Goal: Use online tool/utility: Use online tool/utility

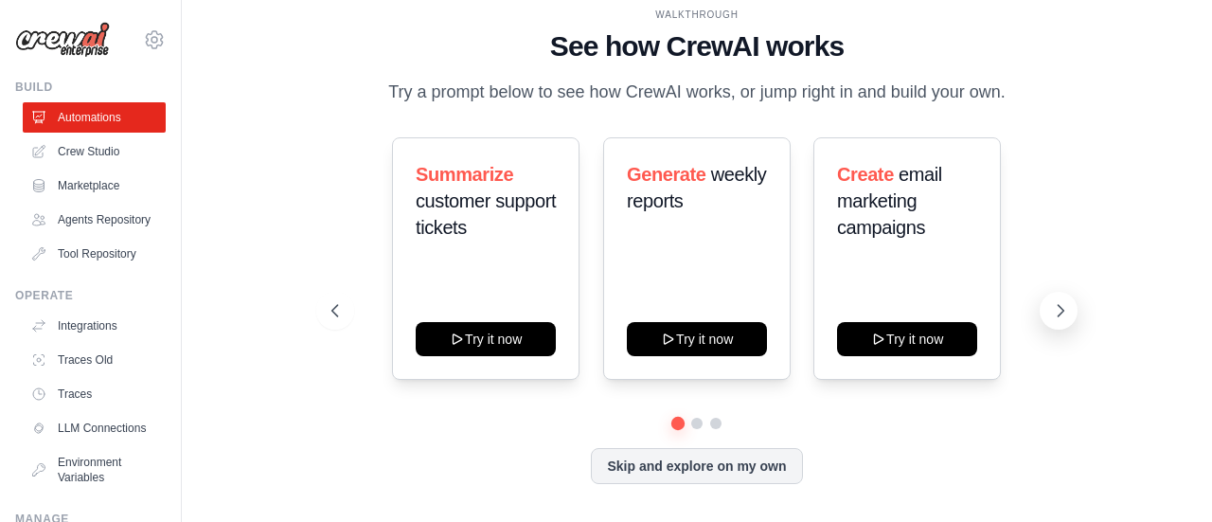
click at [1049, 307] on button at bounding box center [1059, 311] width 38 height 38
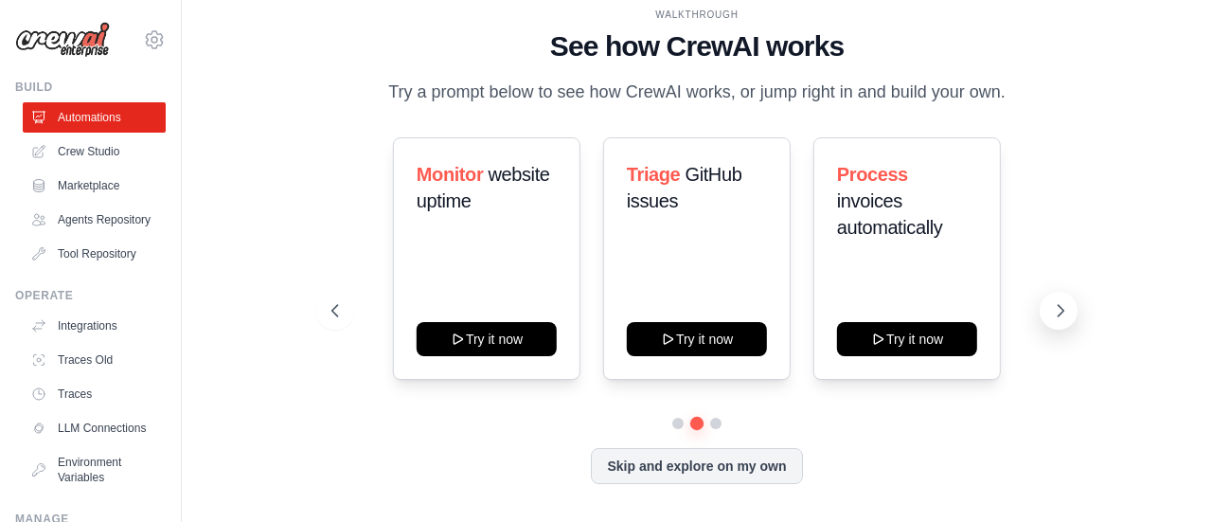
click at [1051, 310] on icon at bounding box center [1060, 310] width 19 height 19
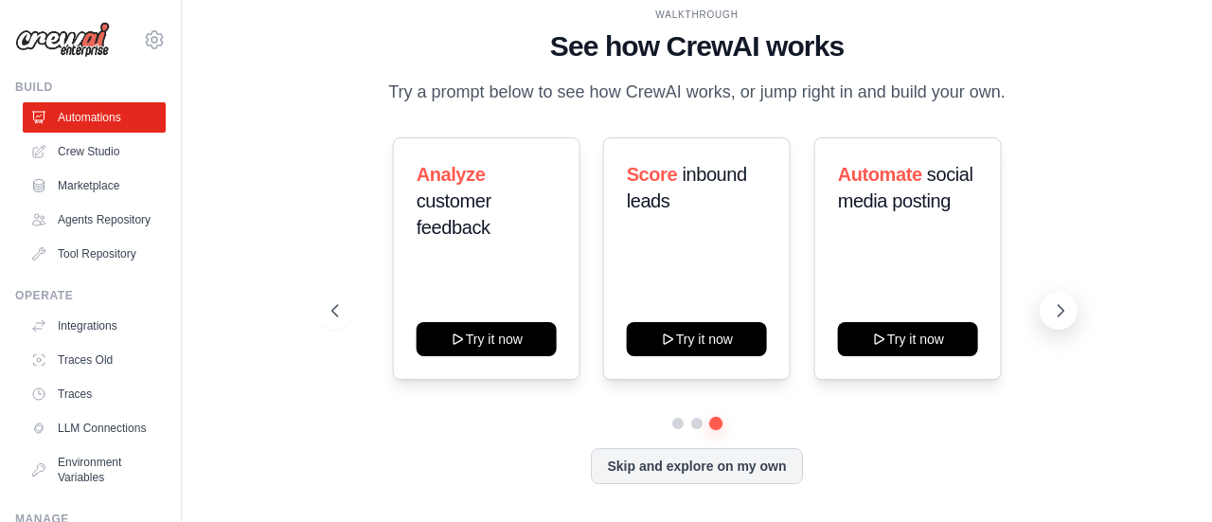
click at [1058, 325] on button at bounding box center [1059, 311] width 38 height 38
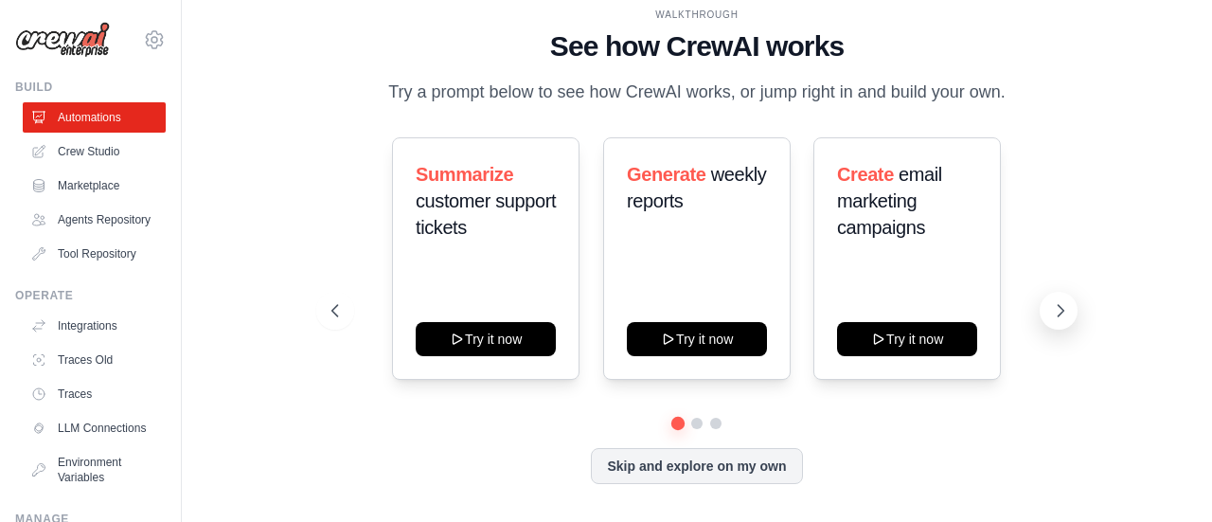
click at [1042, 302] on button at bounding box center [1059, 311] width 38 height 38
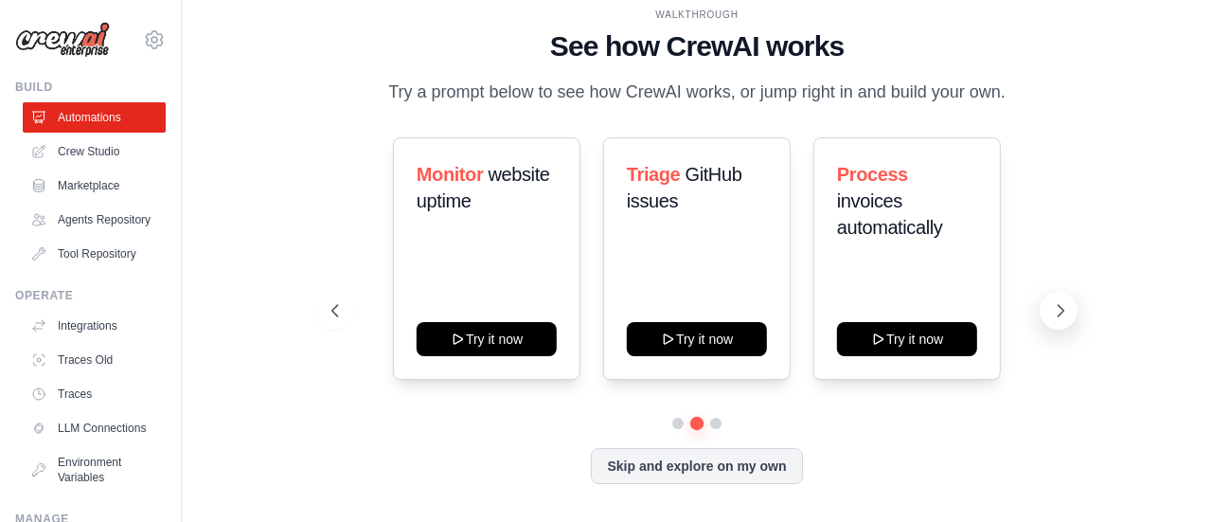
click at [1062, 313] on icon at bounding box center [1060, 310] width 19 height 19
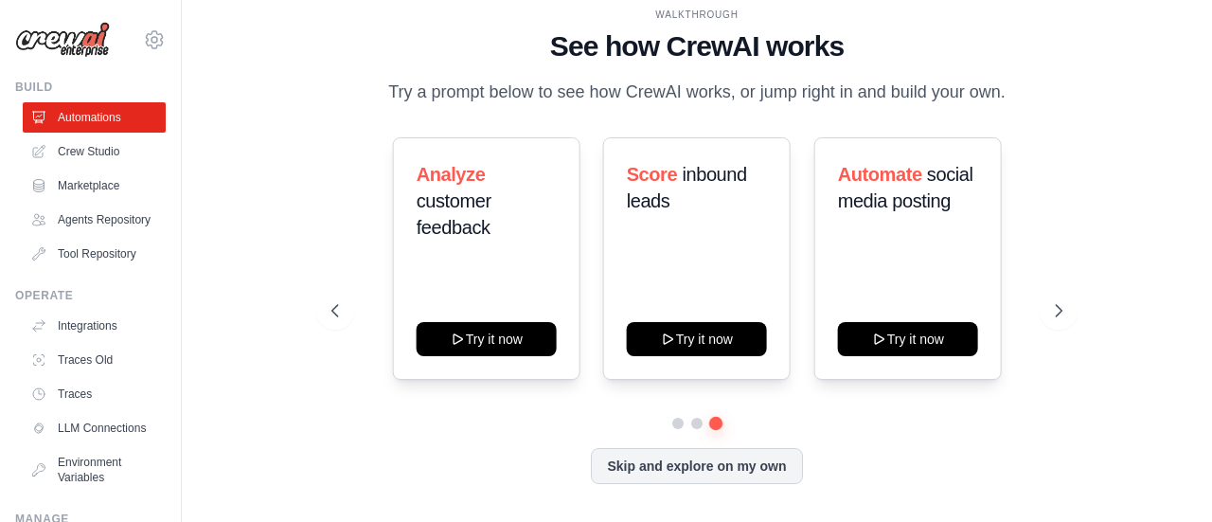
click at [1040, 298] on div "Analyze customer feedback Try it now Score inbound leads Try it now Automate so…" at bounding box center [696, 258] width 730 height 242
click at [1063, 302] on icon at bounding box center [1060, 310] width 19 height 19
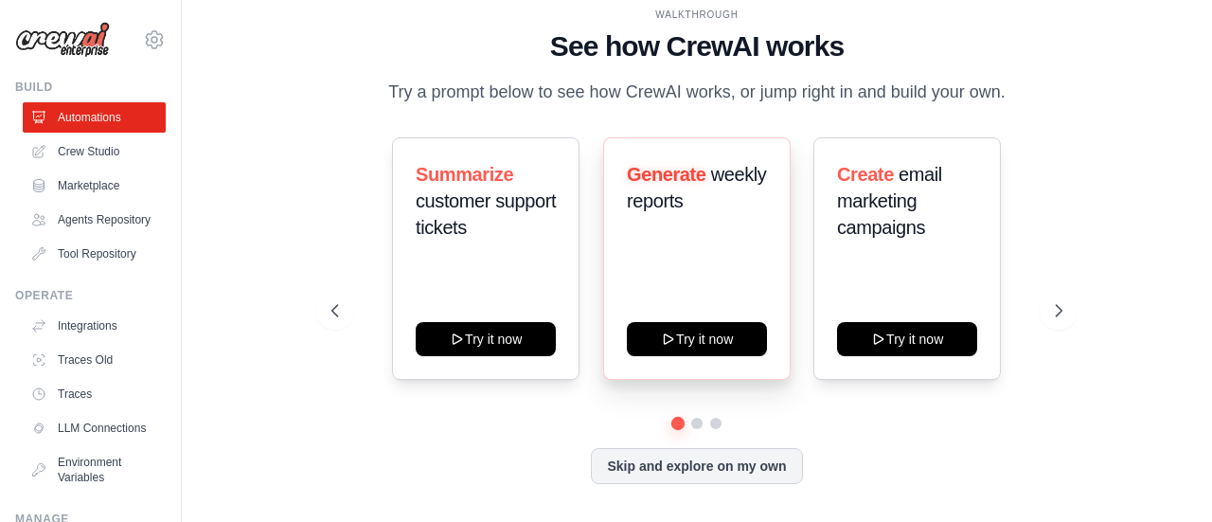
click at [655, 188] on h3 "Generate weekly reports" at bounding box center [697, 187] width 140 height 53
click at [690, 268] on div "Generate weekly reports Try it now" at bounding box center [696, 258] width 187 height 242
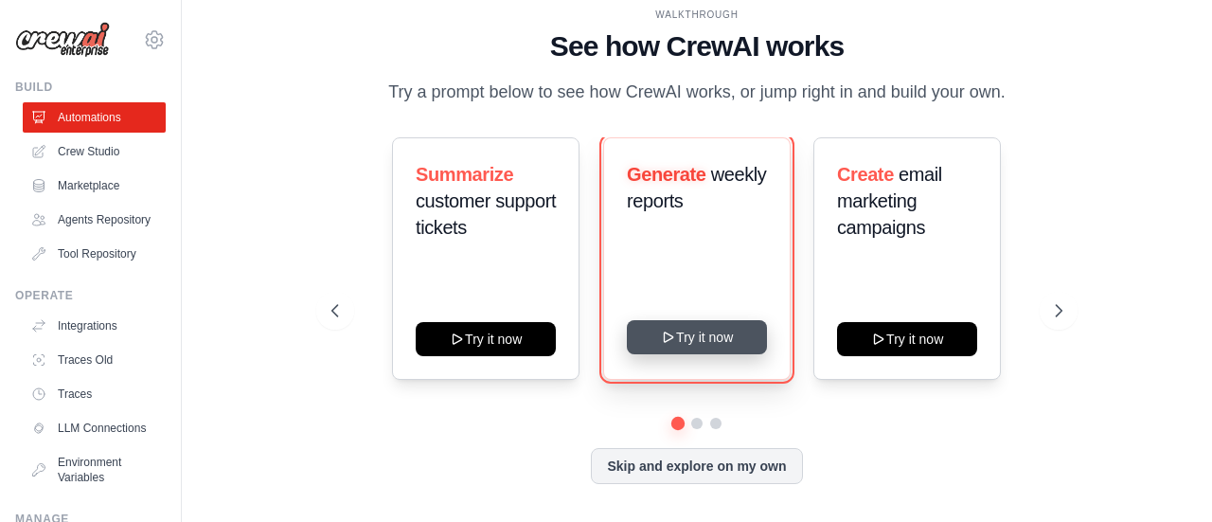
click at [691, 326] on button "Try it now" at bounding box center [697, 337] width 140 height 34
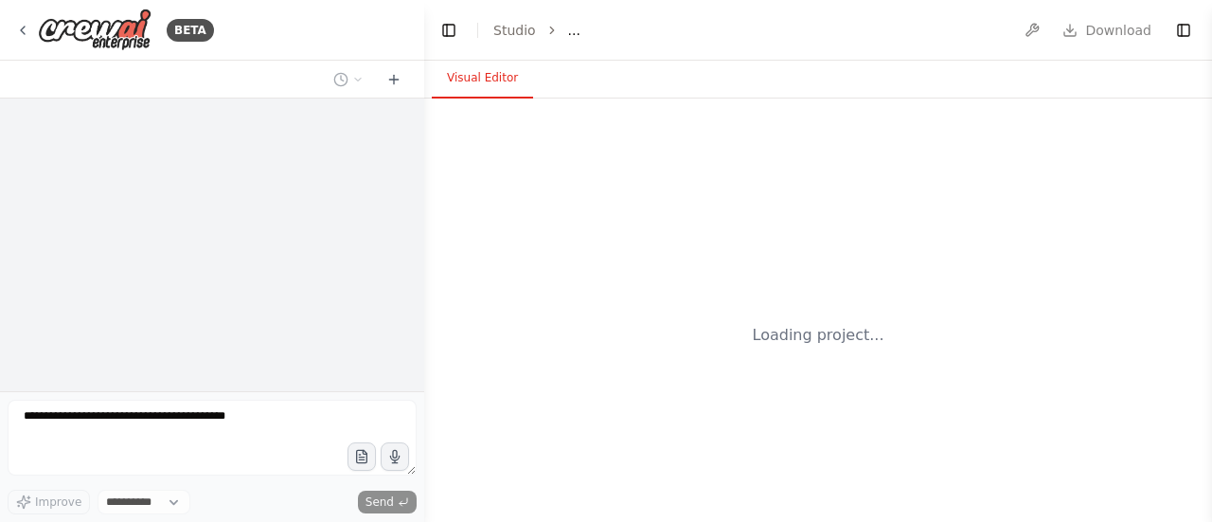
select select "****"
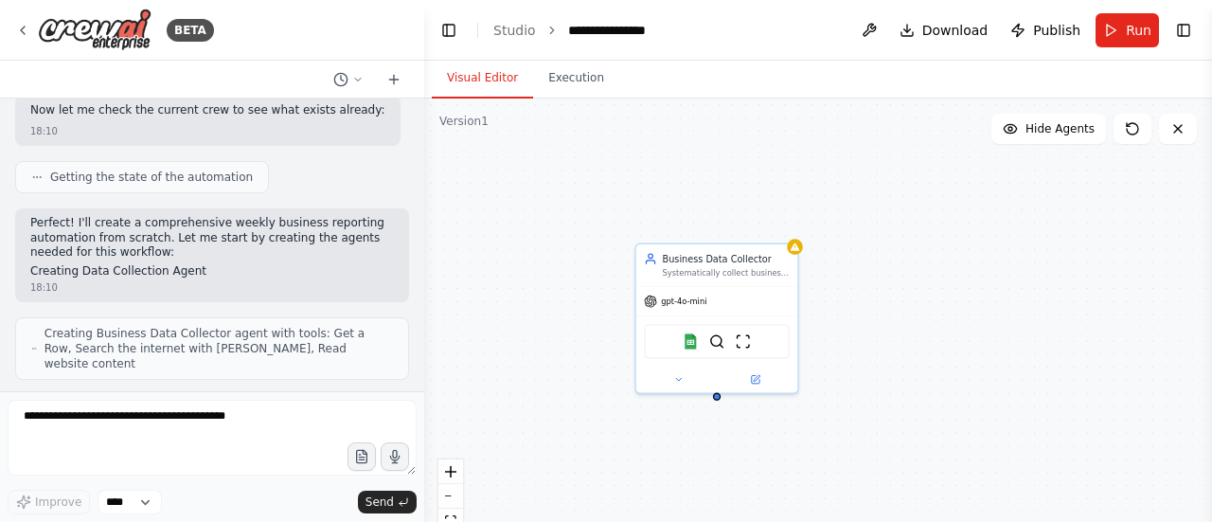
scroll to position [725, 0]
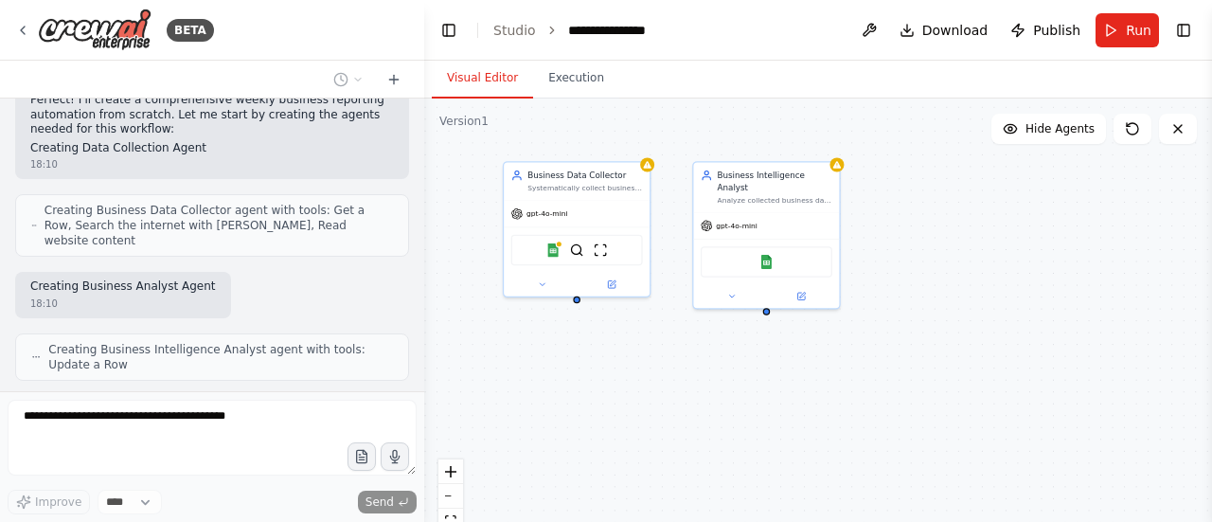
drag, startPoint x: 1100, startPoint y: 340, endPoint x: 945, endPoint y: 279, distance: 166.7
click at [944, 279] on div "Business Data Collector Systematically collect business data from multiple sour…" at bounding box center [818, 334] width 788 height 473
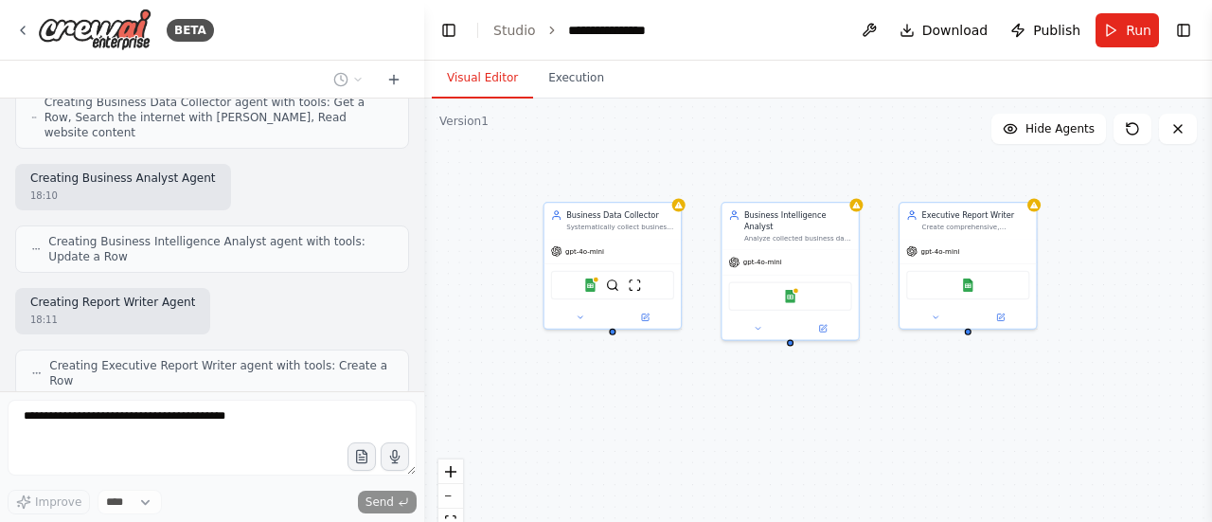
scroll to position [956, 0]
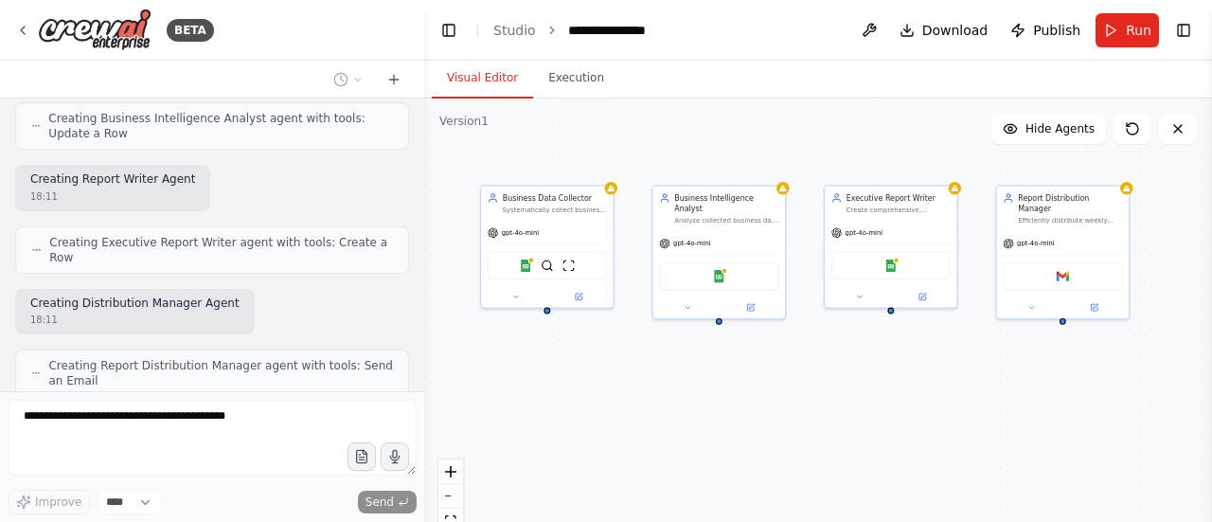
drag, startPoint x: 775, startPoint y: 379, endPoint x: 706, endPoint y: 359, distance: 71.0
click at [701, 353] on div "Business Data Collector Systematically collect business data from multiple sour…" at bounding box center [818, 334] width 788 height 473
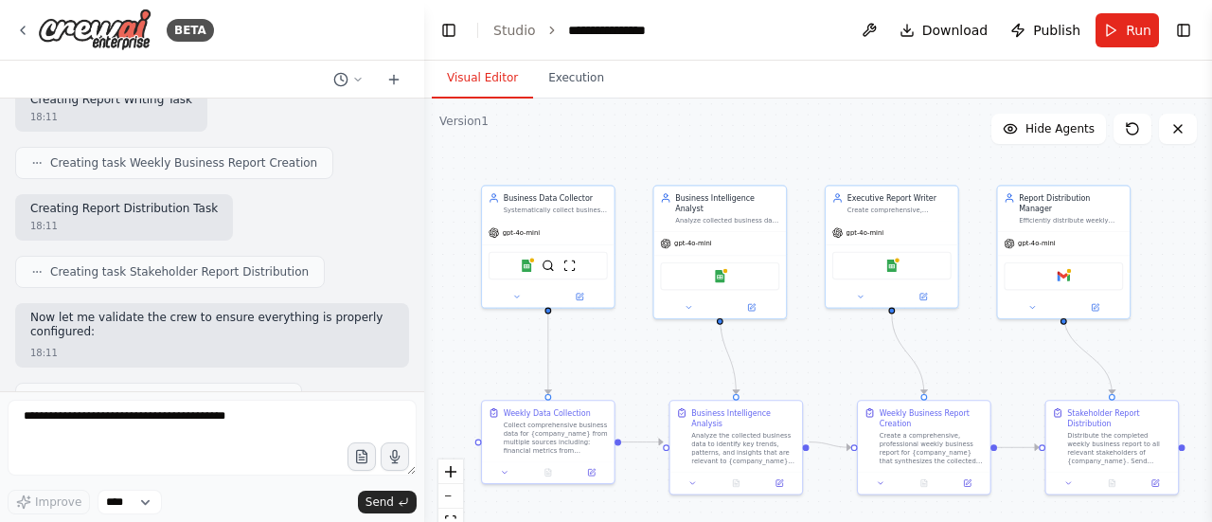
scroll to position [1645, 0]
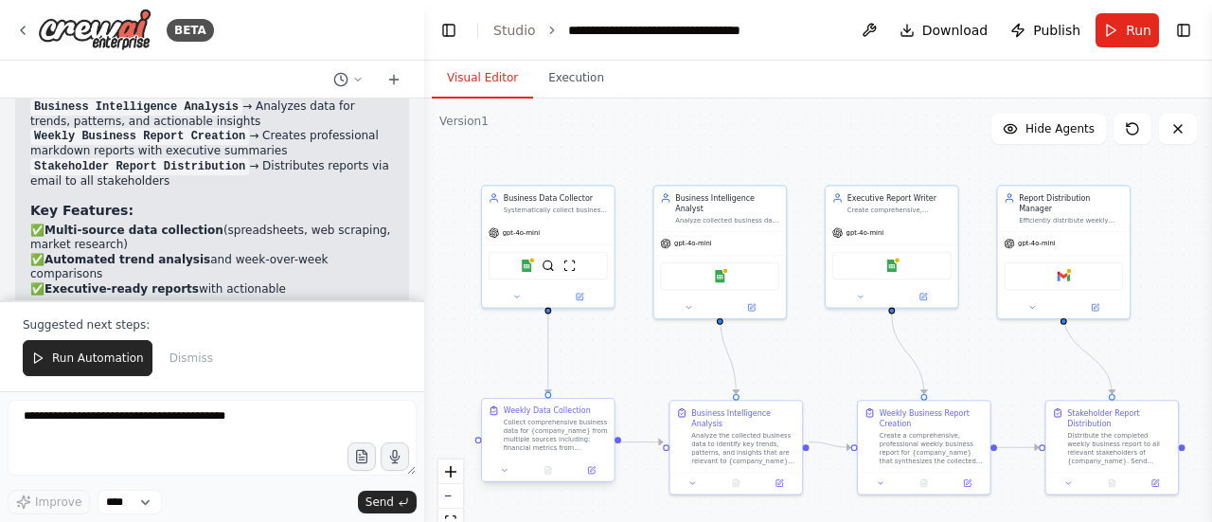
click at [528, 425] on div "Collect comprehensive business data for {company_name} from multiple sources in…" at bounding box center [556, 435] width 104 height 34
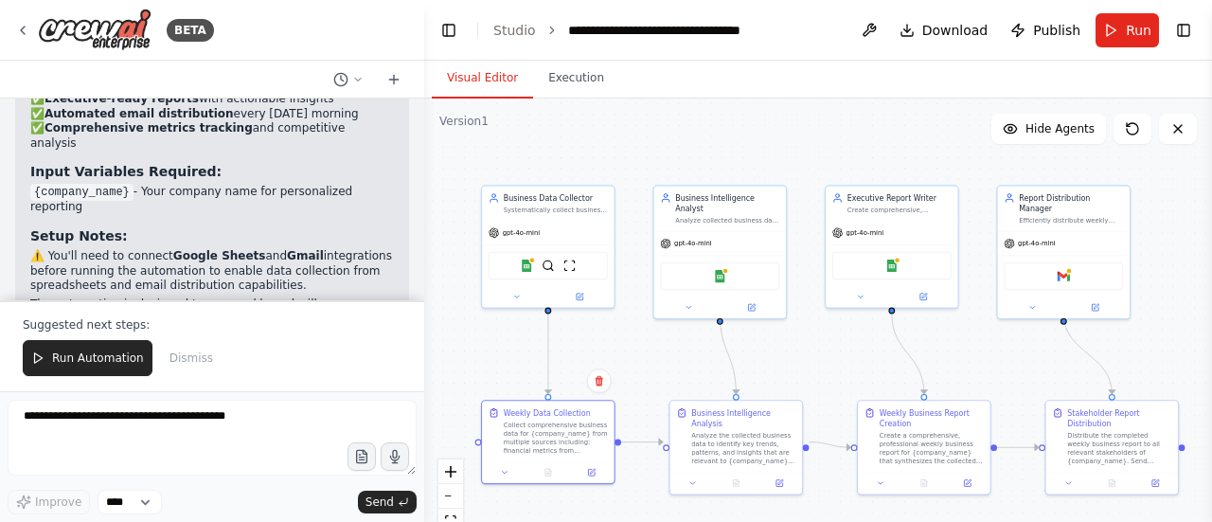
scroll to position [2470, 0]
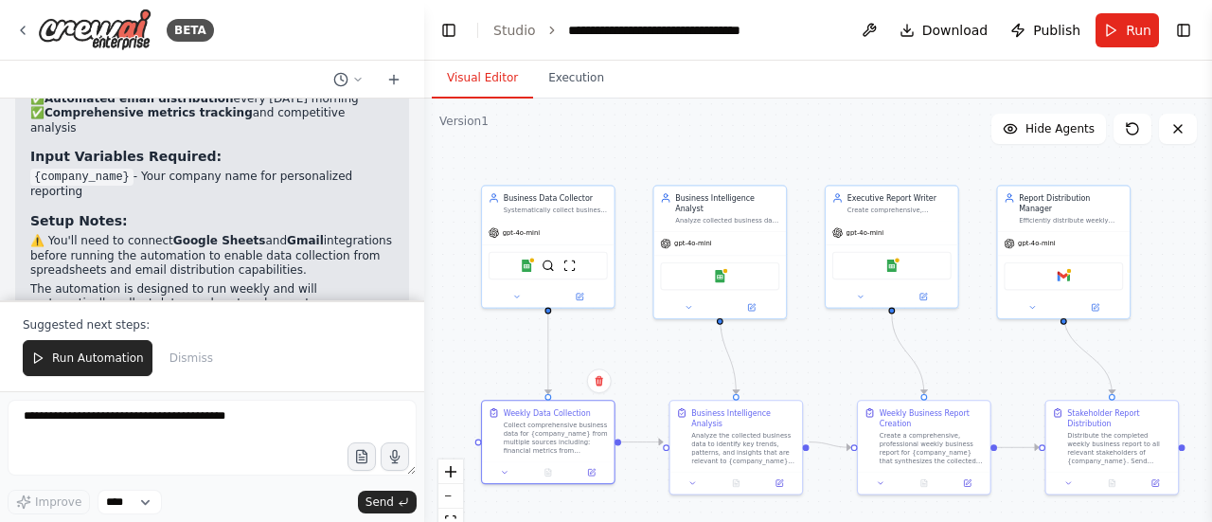
click at [591, 309] on div ".deletable-edge-delete-btn { width: 20px; height: 20px; border: 0px solid #ffff…" at bounding box center [818, 334] width 788 height 473
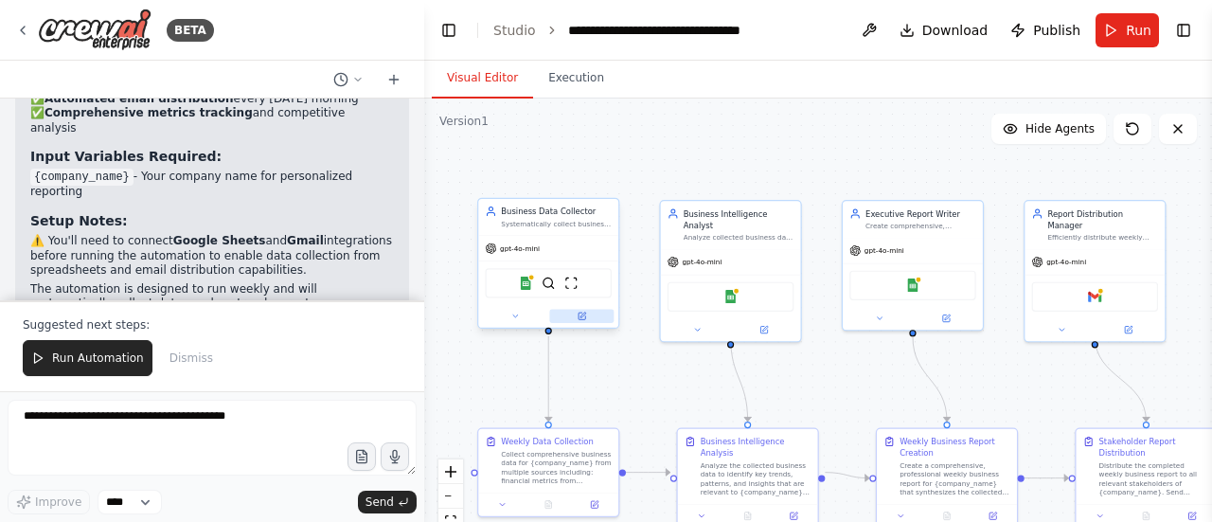
click at [584, 320] on button at bounding box center [581, 316] width 64 height 13
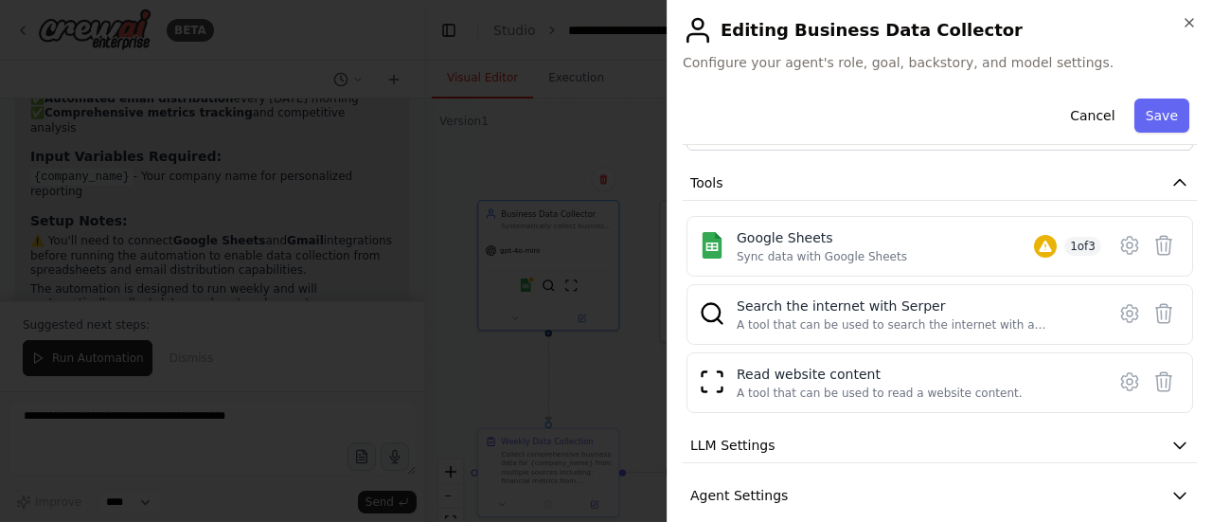
scroll to position [273, 0]
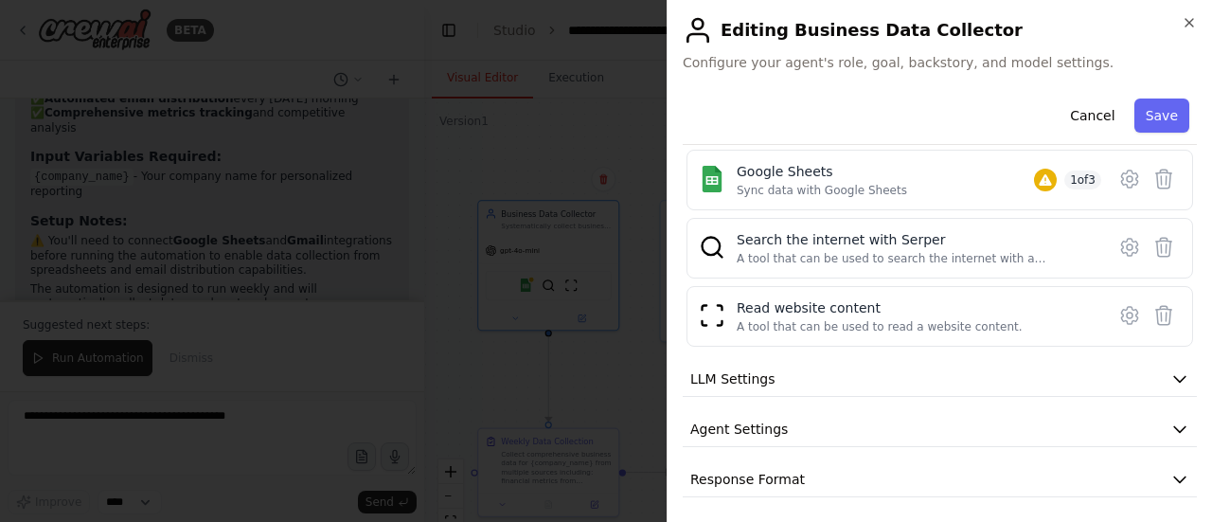
drag, startPoint x: 1095, startPoint y: 121, endPoint x: 1028, endPoint y: 138, distance: 68.4
click at [1095, 121] on button "Cancel" at bounding box center [1092, 115] width 67 height 34
